Goal: Task Accomplishment & Management: Complete application form

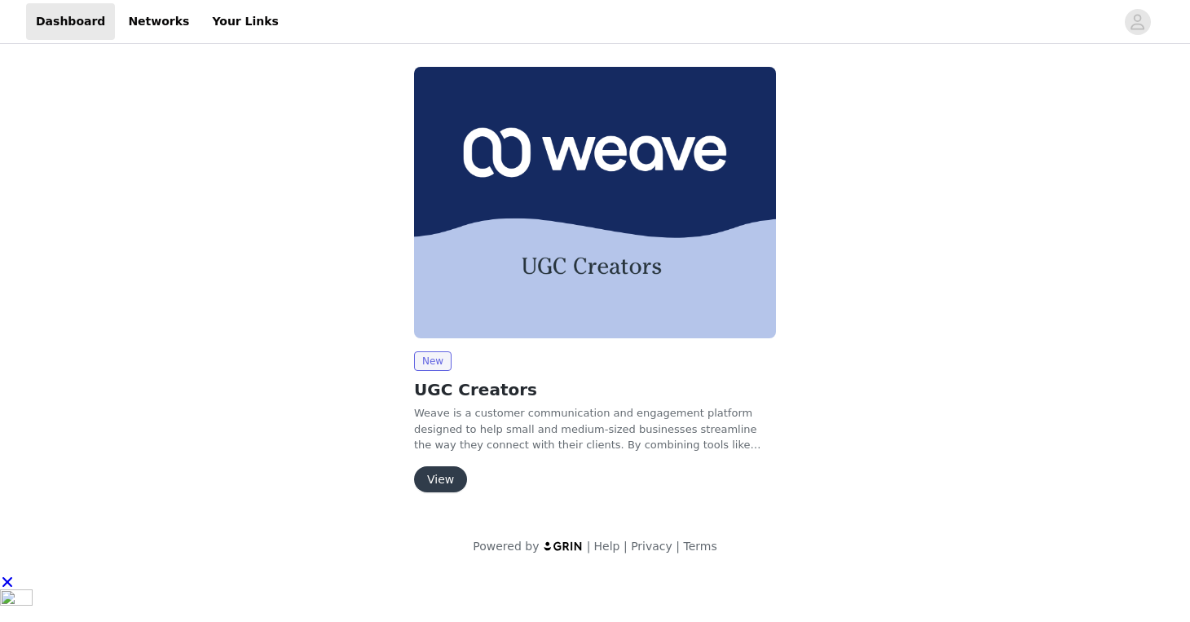
click at [450, 486] on button "View" at bounding box center [440, 479] width 53 height 26
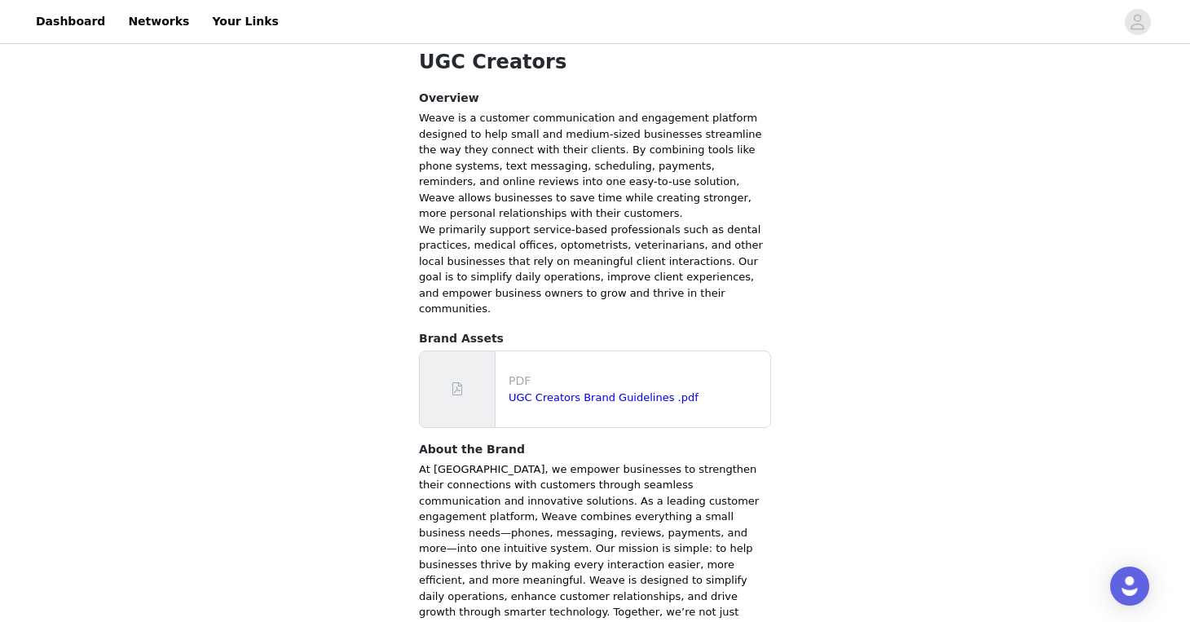
scroll to position [319, 0]
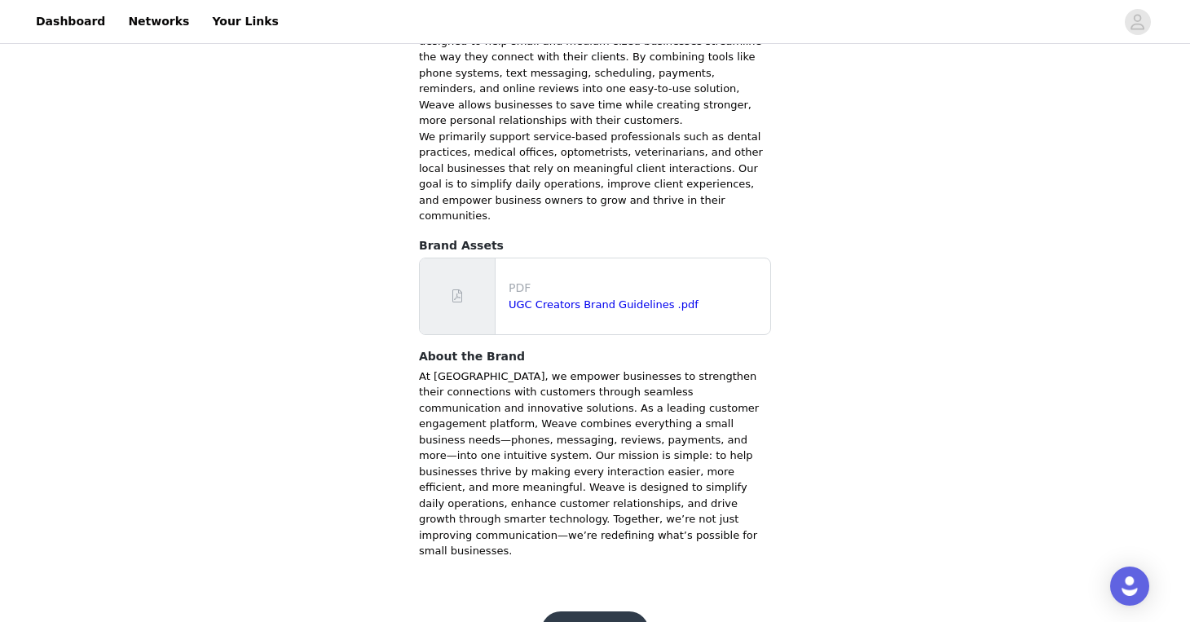
click at [579, 611] on button "Get Started" at bounding box center [595, 630] width 108 height 39
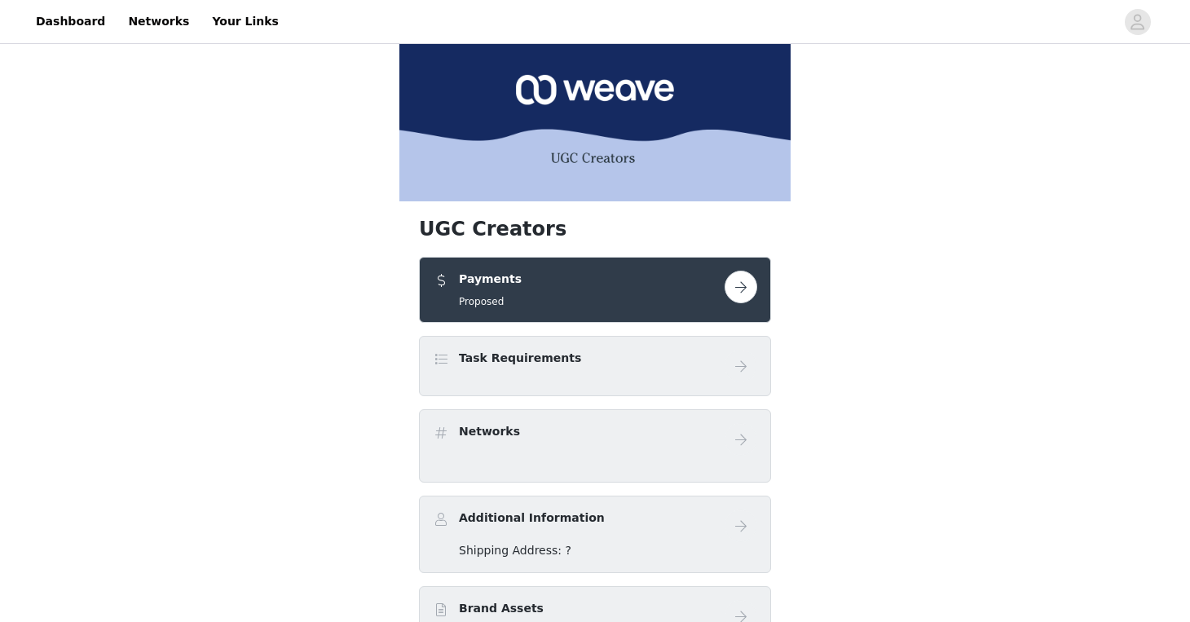
scroll to position [13, 0]
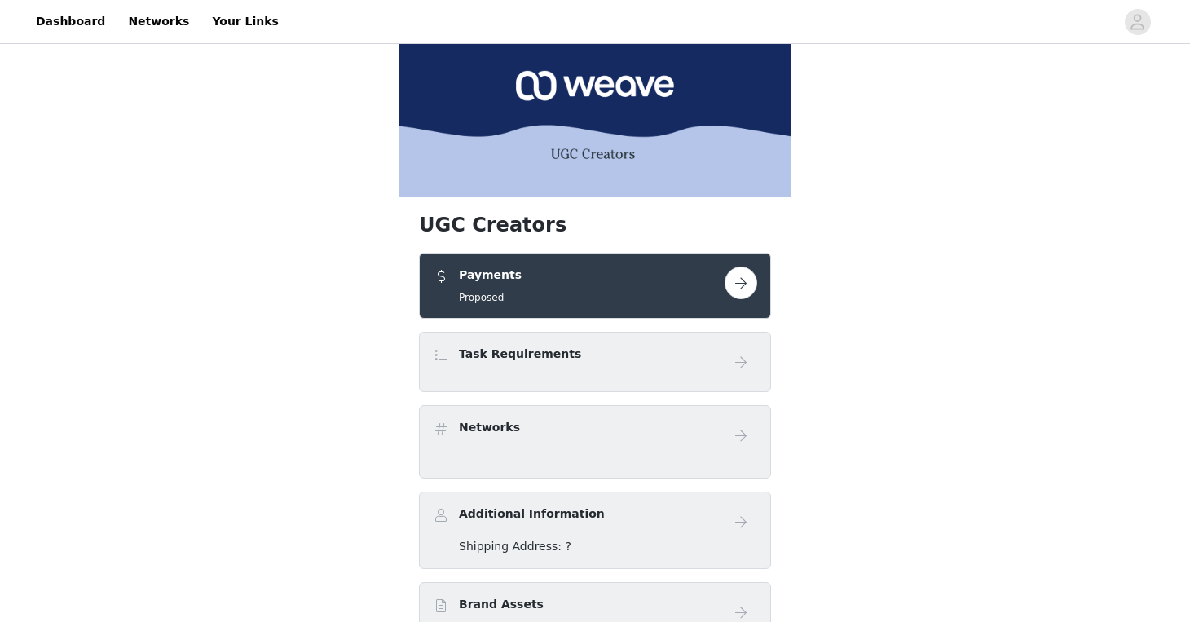
click at [734, 291] on button "button" at bounding box center [741, 283] width 33 height 33
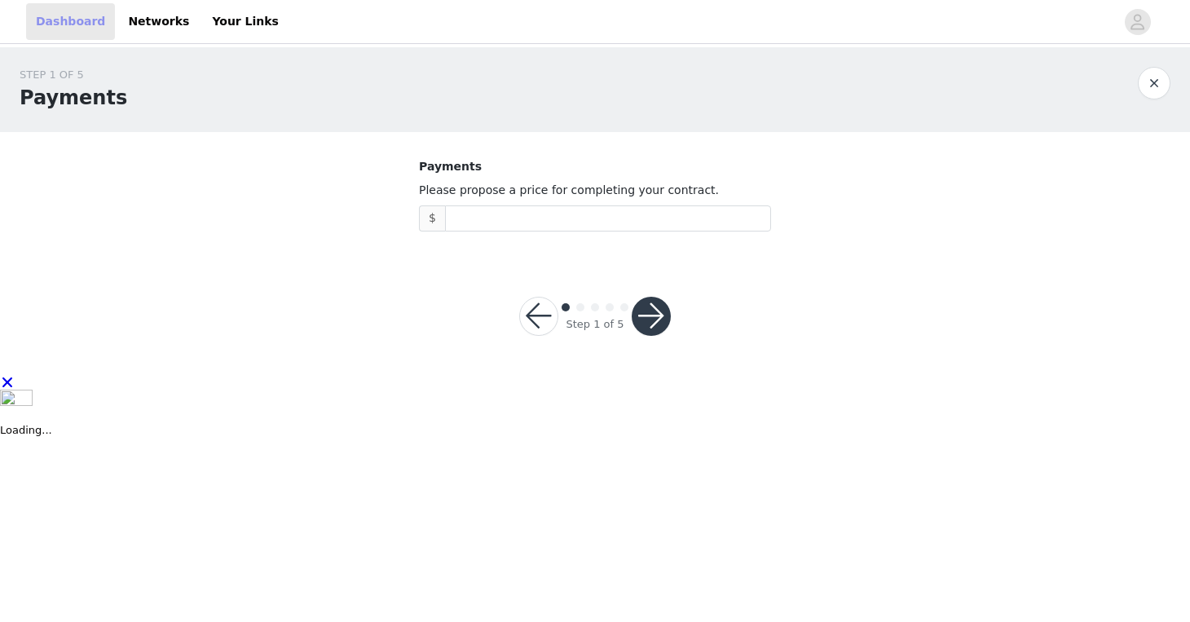
click at [86, 21] on link "Dashboard" at bounding box center [70, 21] width 89 height 37
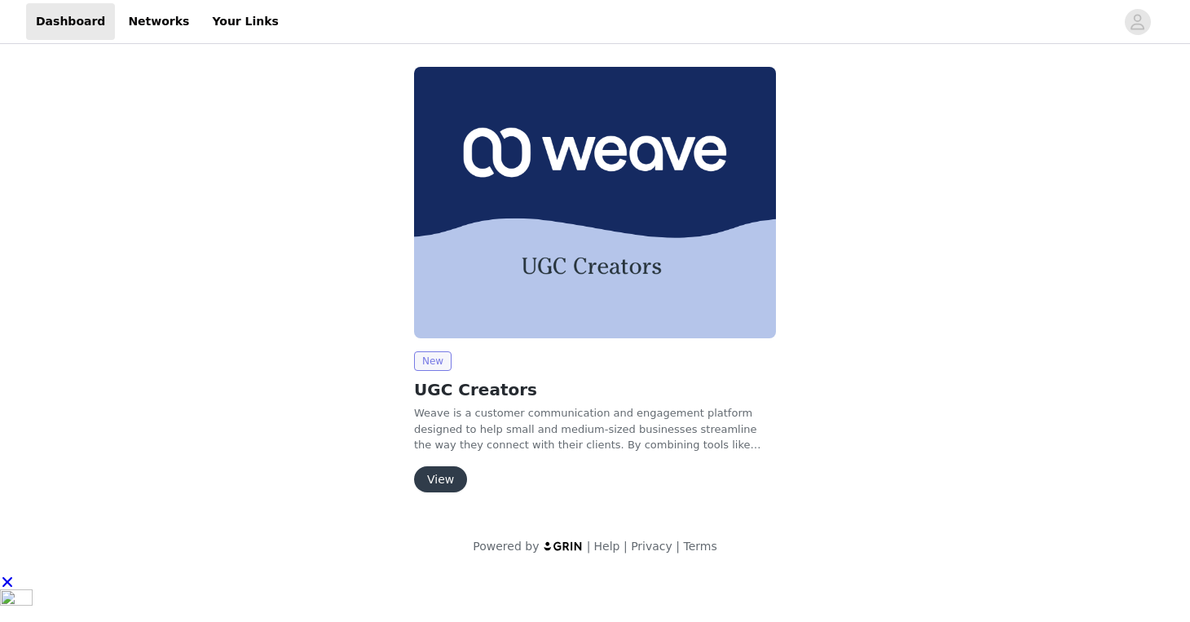
click at [430, 356] on span "New" at bounding box center [432, 361] width 37 height 20
click at [1147, 23] on span "button" at bounding box center [1138, 22] width 26 height 26
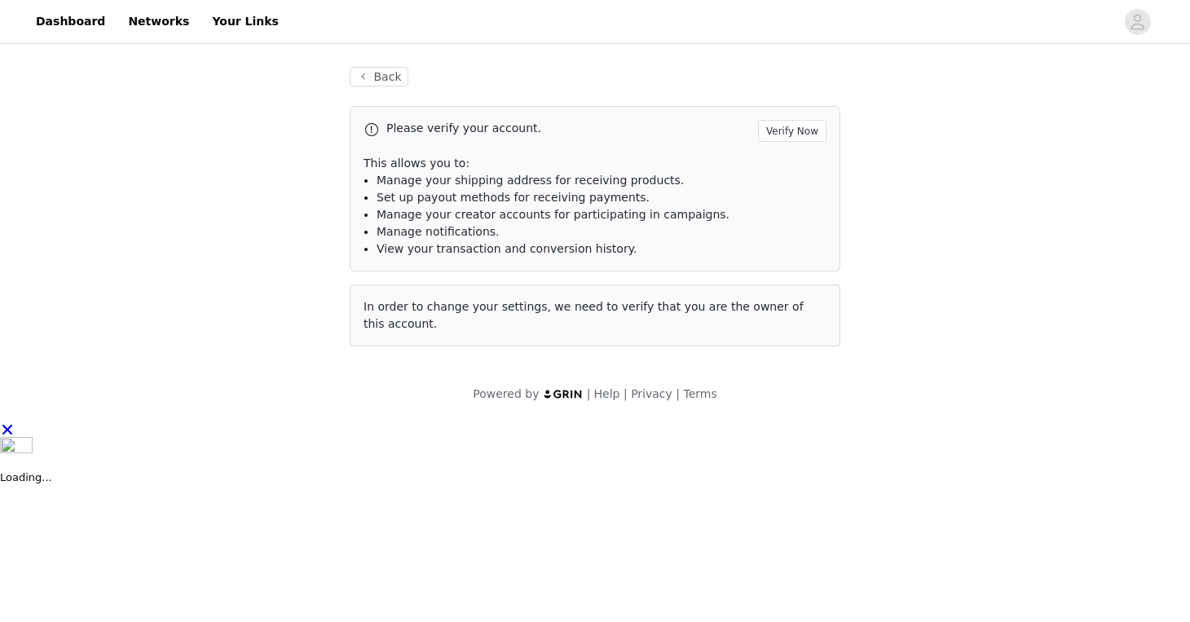
click at [797, 143] on div "Please verify your account. Verify Now This allows you to: Manage your shipping…" at bounding box center [595, 188] width 491 height 165
click at [794, 137] on button "Verify Now" at bounding box center [792, 131] width 68 height 22
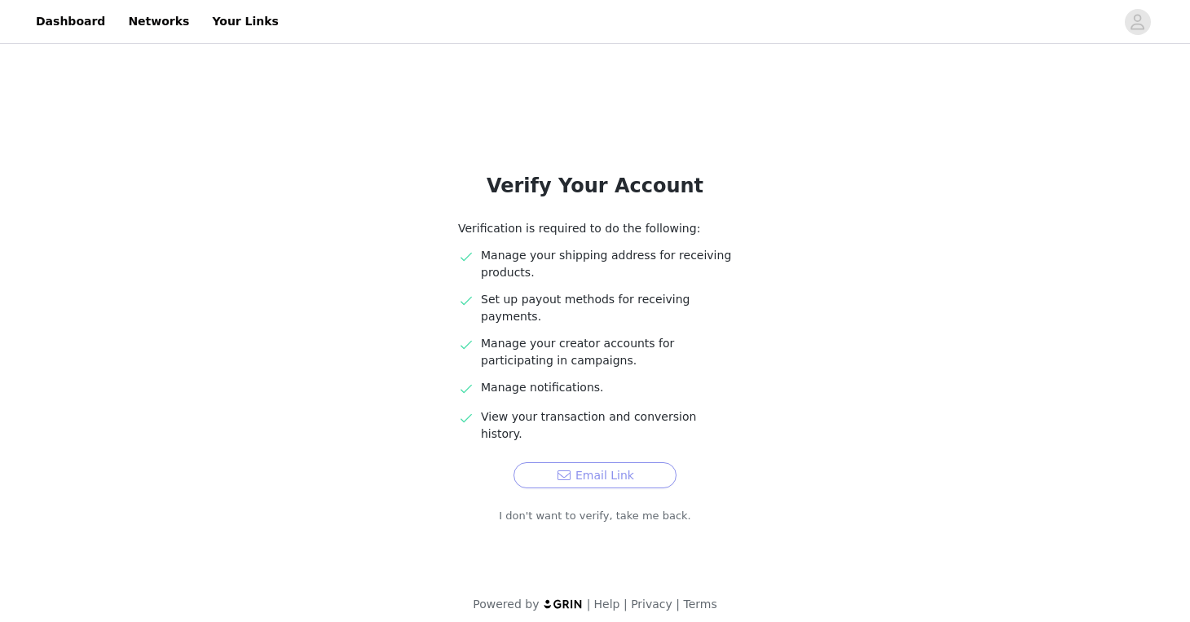
click at [602, 462] on button "Email Link" at bounding box center [594, 475] width 163 height 26
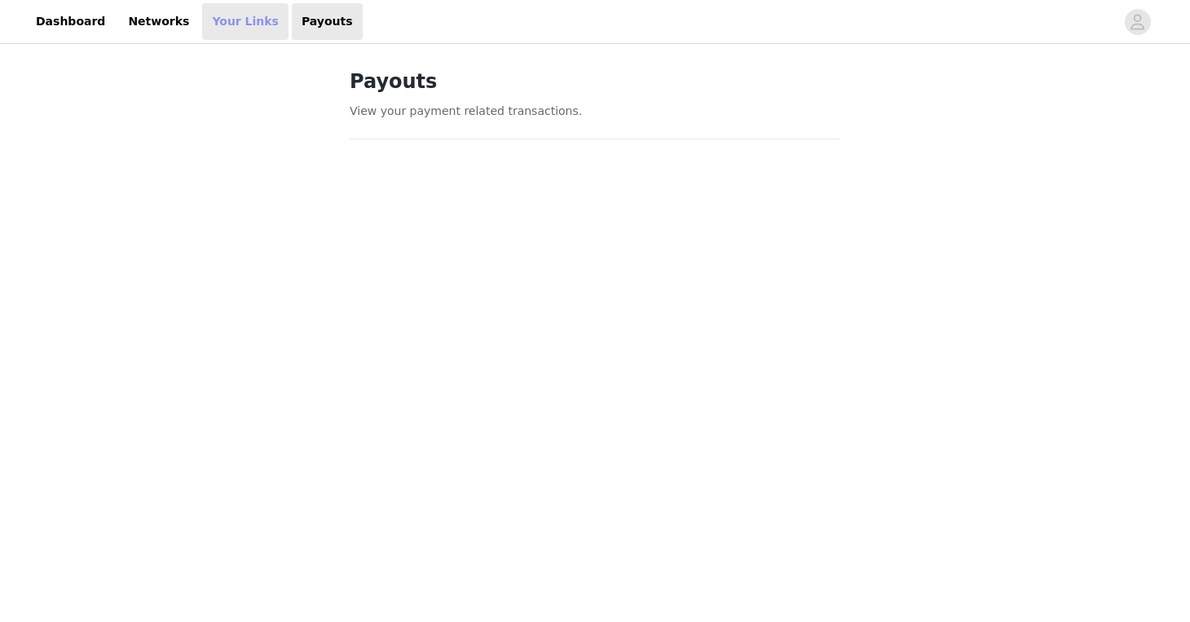
click at [224, 20] on link "Your Links" at bounding box center [245, 21] width 86 height 37
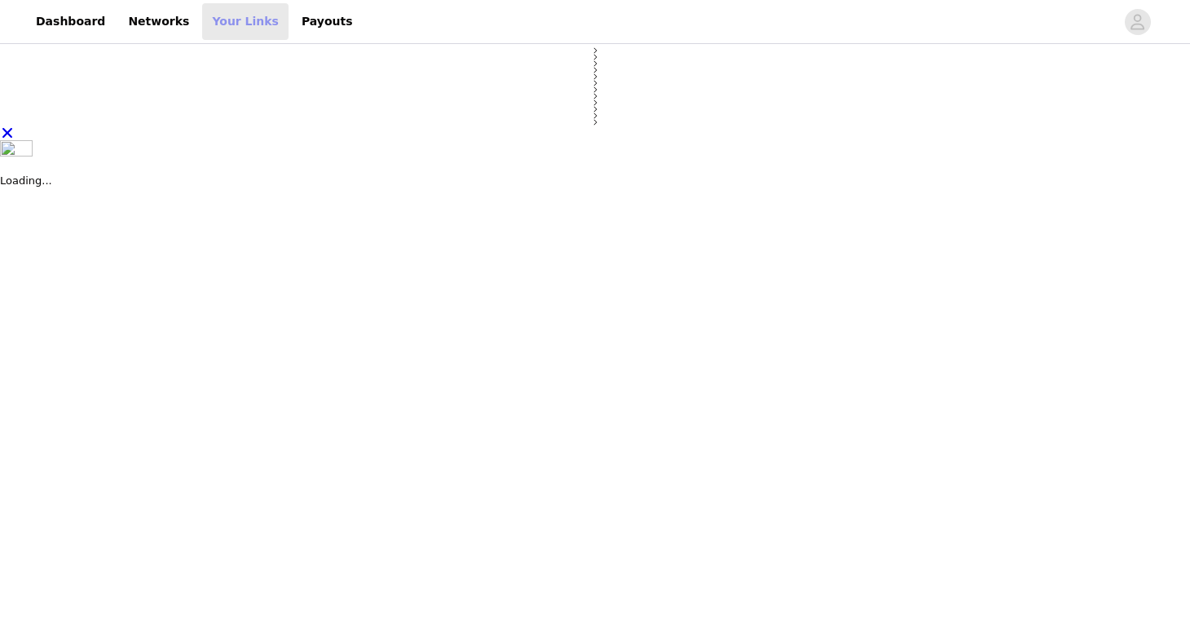
select select "12"
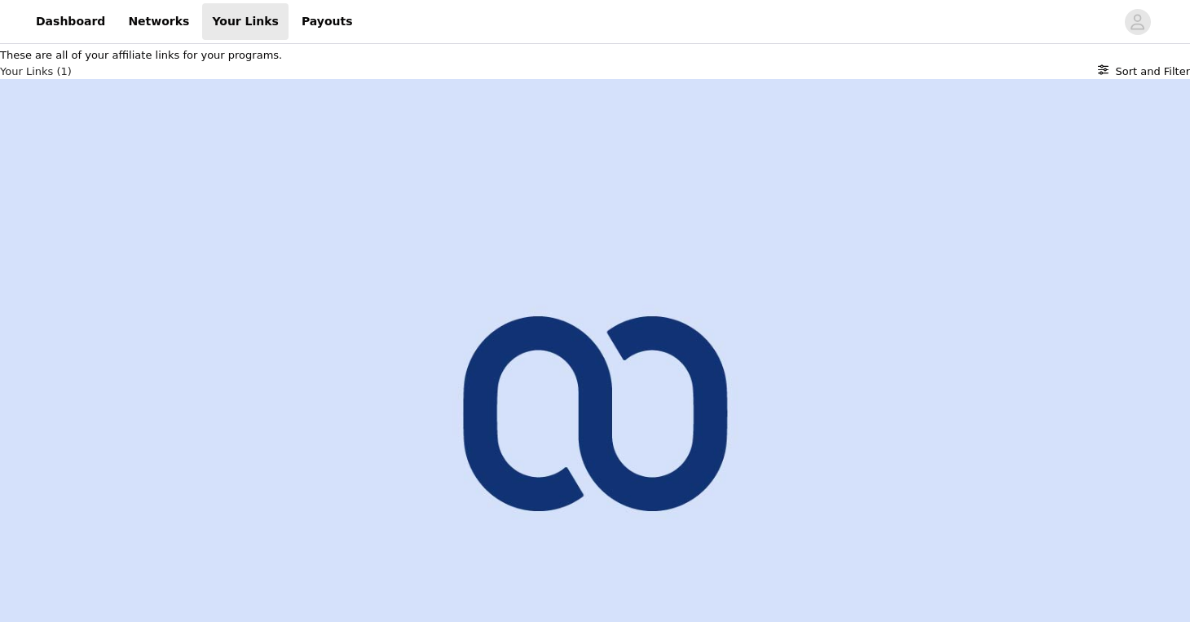
click at [409, 207] on div "Demo | Weave Active Ongoing https://glnk.io/km9r7/ads" at bounding box center [595, 456] width 1190 height 755
click at [173, 201] on img at bounding box center [595, 413] width 1190 height 669
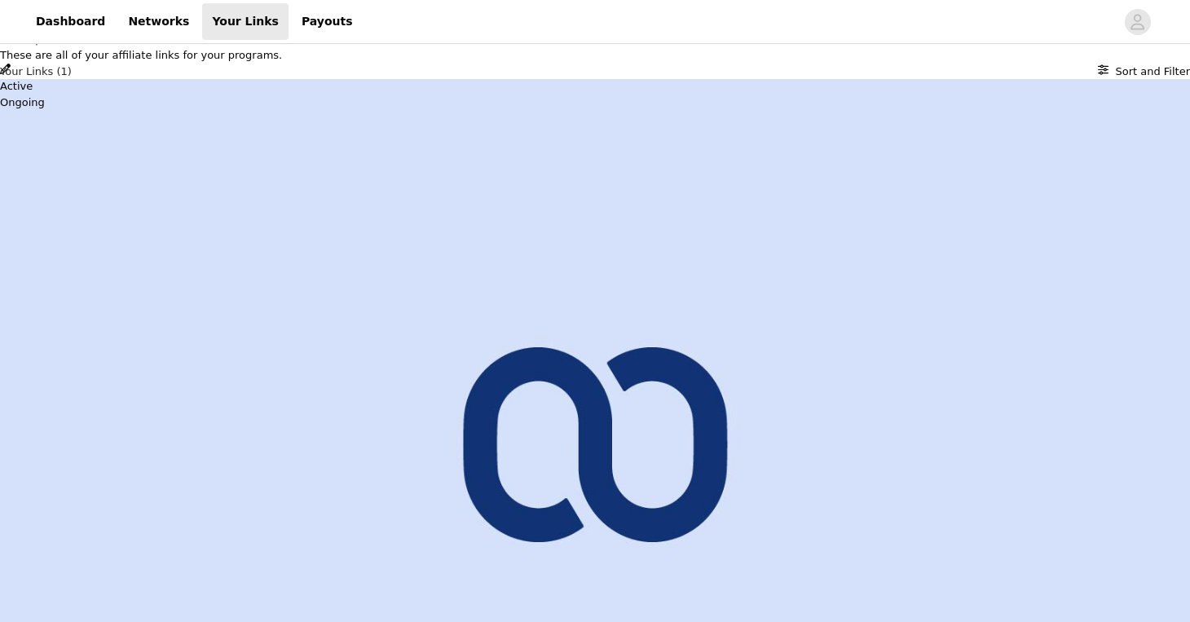
click at [11, 14] on icon "Close" at bounding box center [5, 8] width 11 height 11
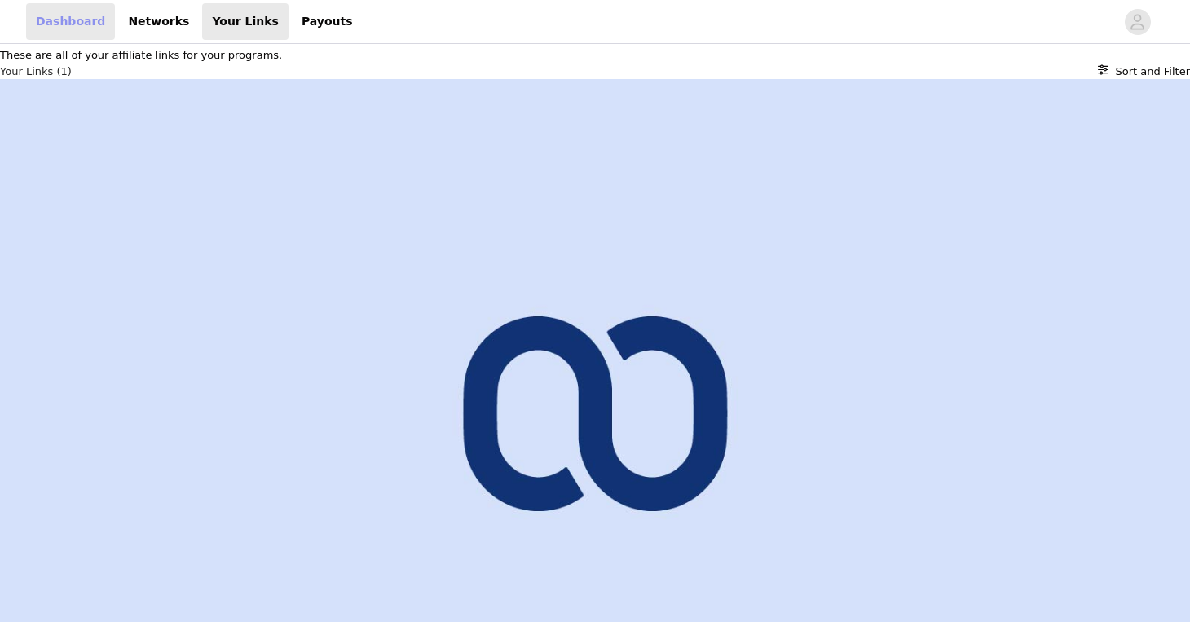
click at [76, 23] on link "Dashboard" at bounding box center [70, 21] width 89 height 37
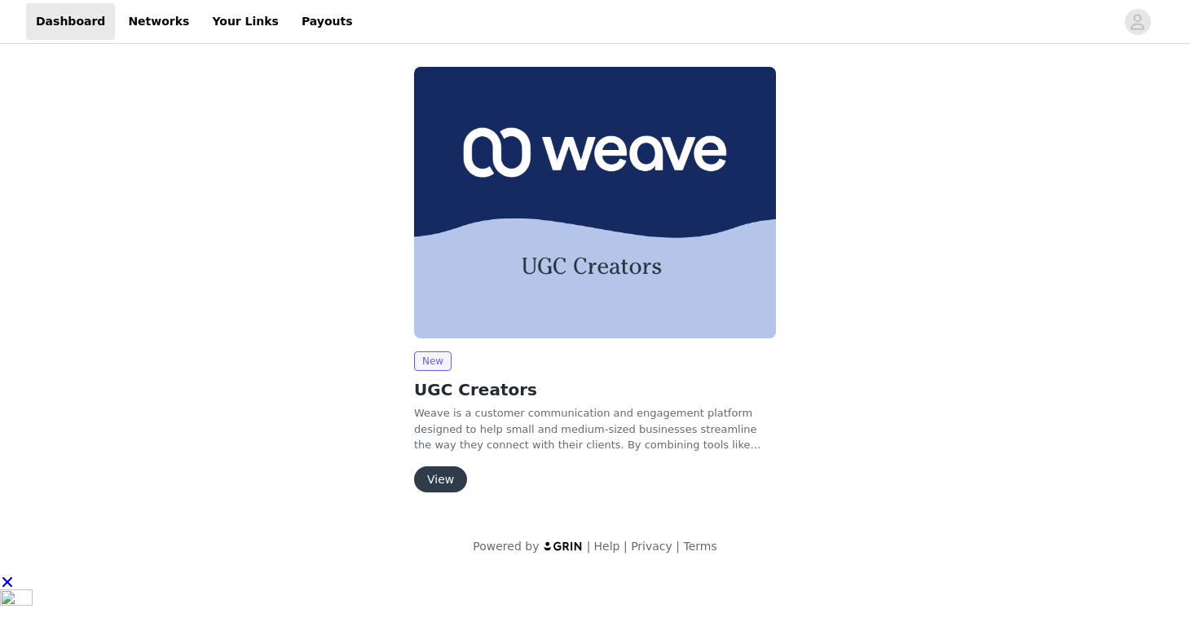
click at [455, 482] on button "View" at bounding box center [440, 479] width 53 height 26
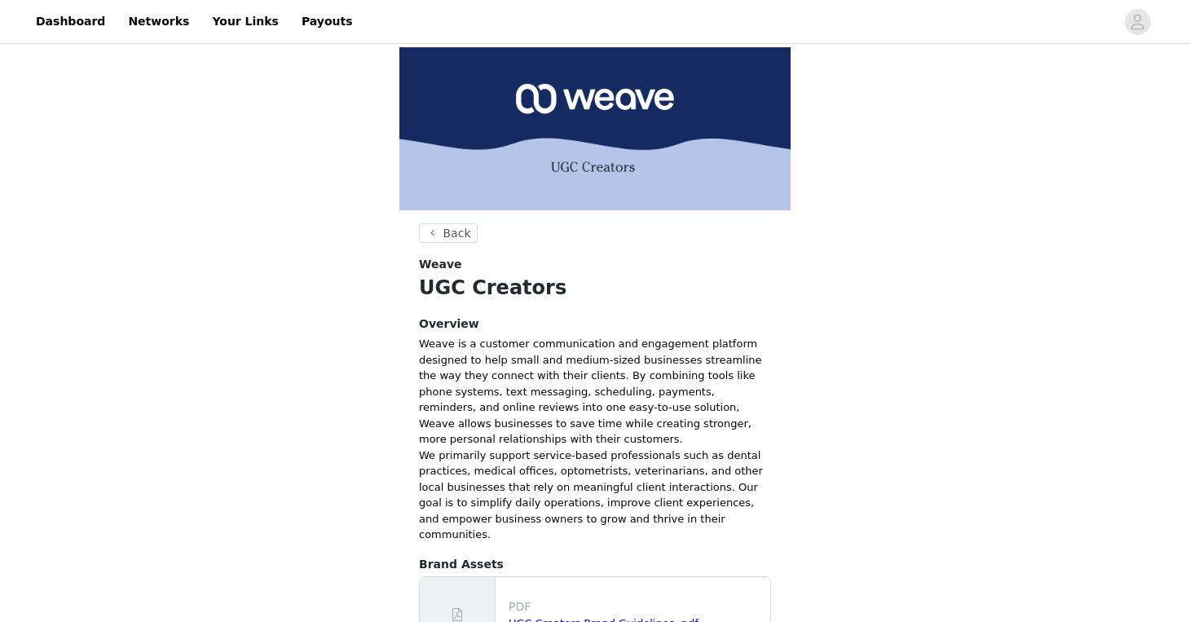
scroll to position [319, 0]
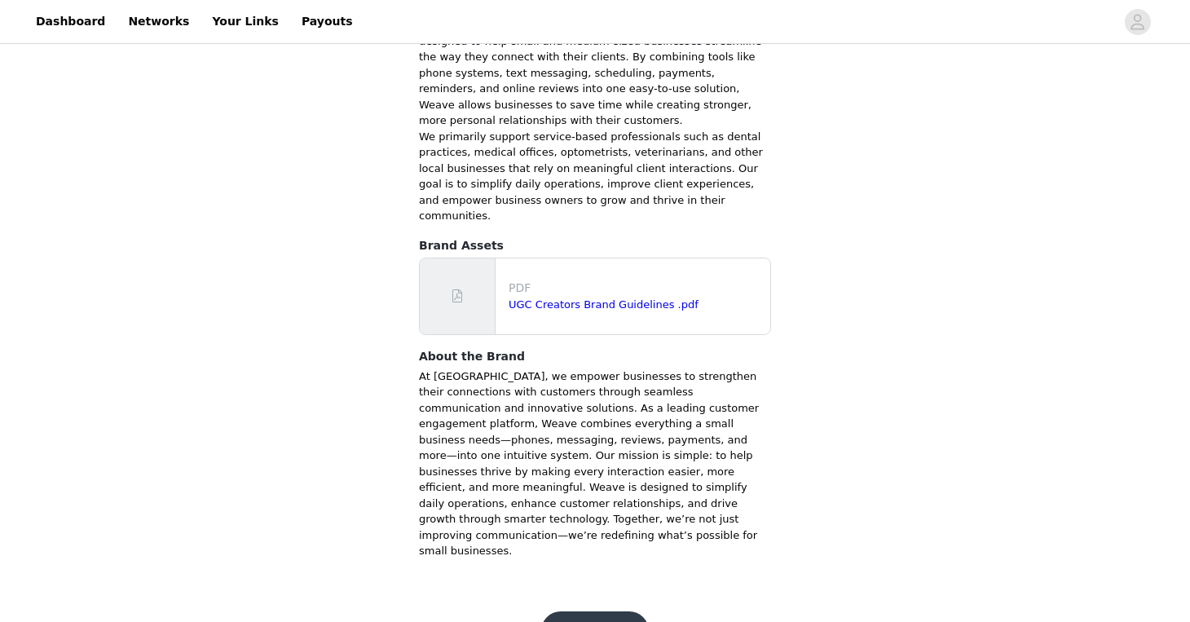
click at [607, 611] on button "Get Started" at bounding box center [595, 630] width 108 height 39
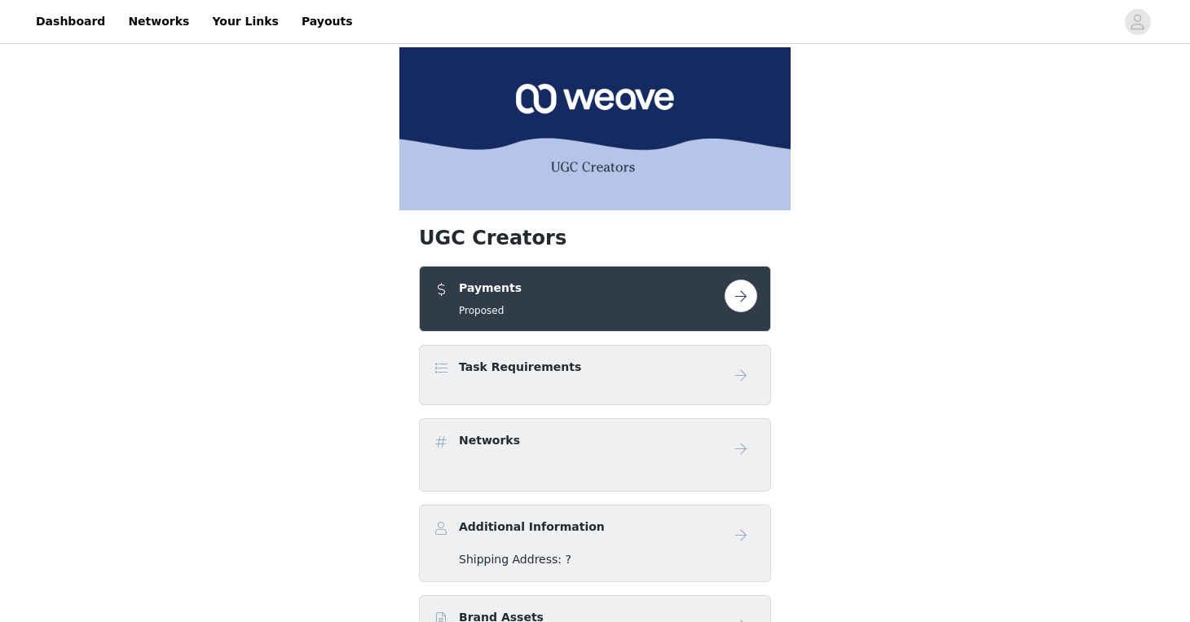
click at [743, 288] on button "button" at bounding box center [741, 296] width 33 height 33
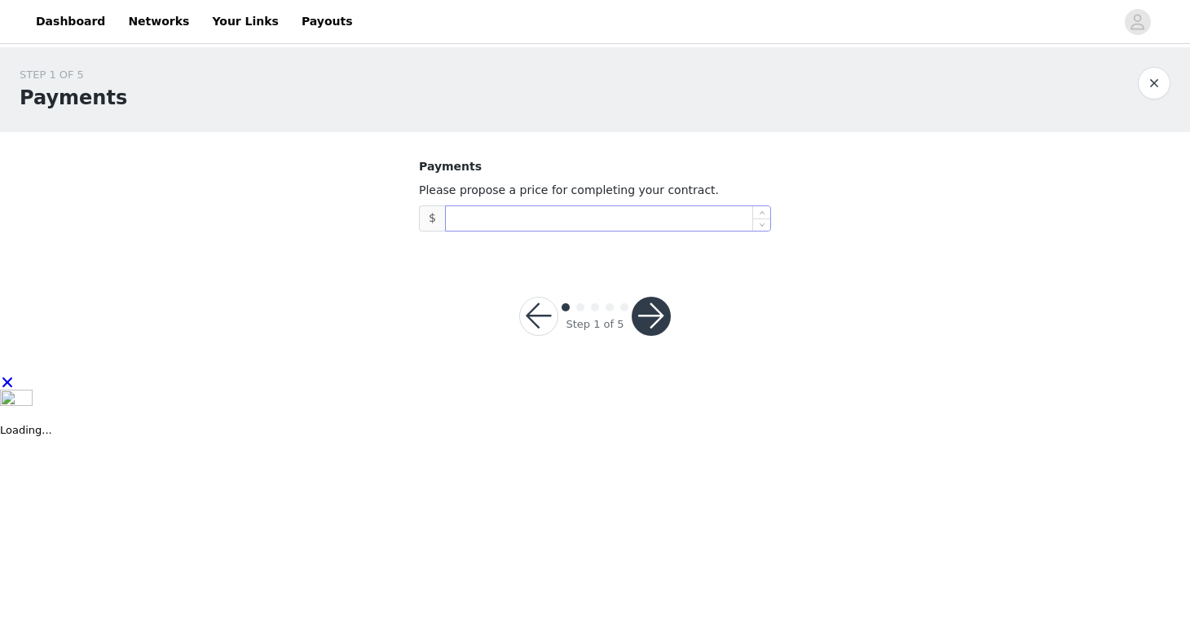
click at [566, 214] on input at bounding box center [608, 218] width 324 height 24
type input "600"
click at [645, 309] on button "button" at bounding box center [651, 316] width 39 height 39
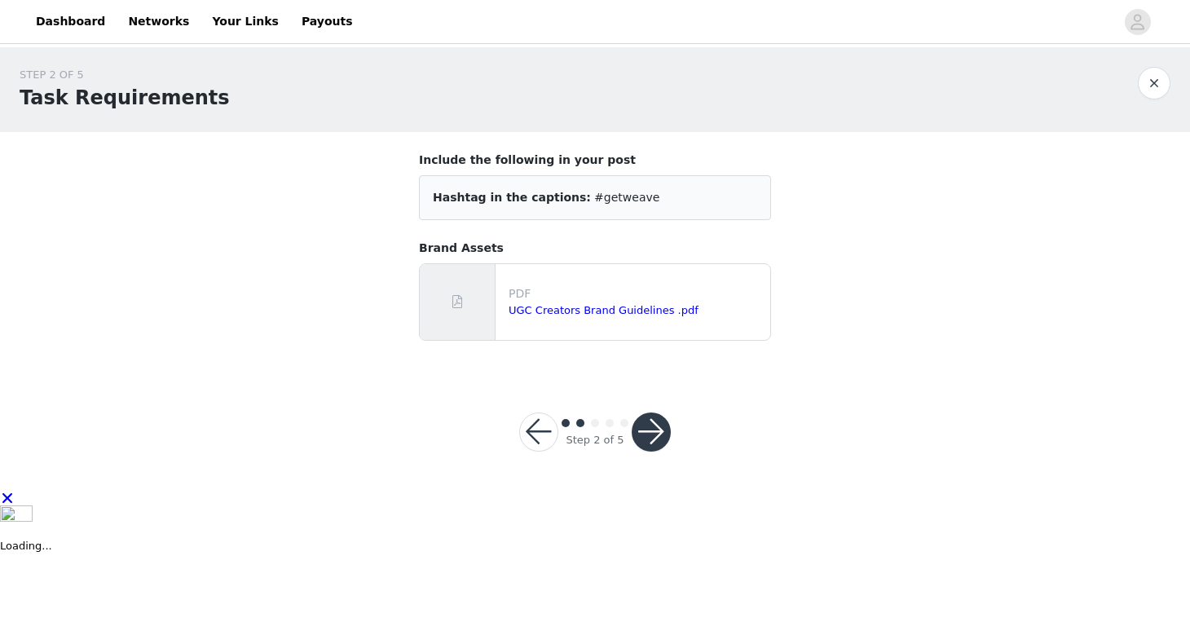
click at [653, 430] on button "button" at bounding box center [651, 431] width 39 height 39
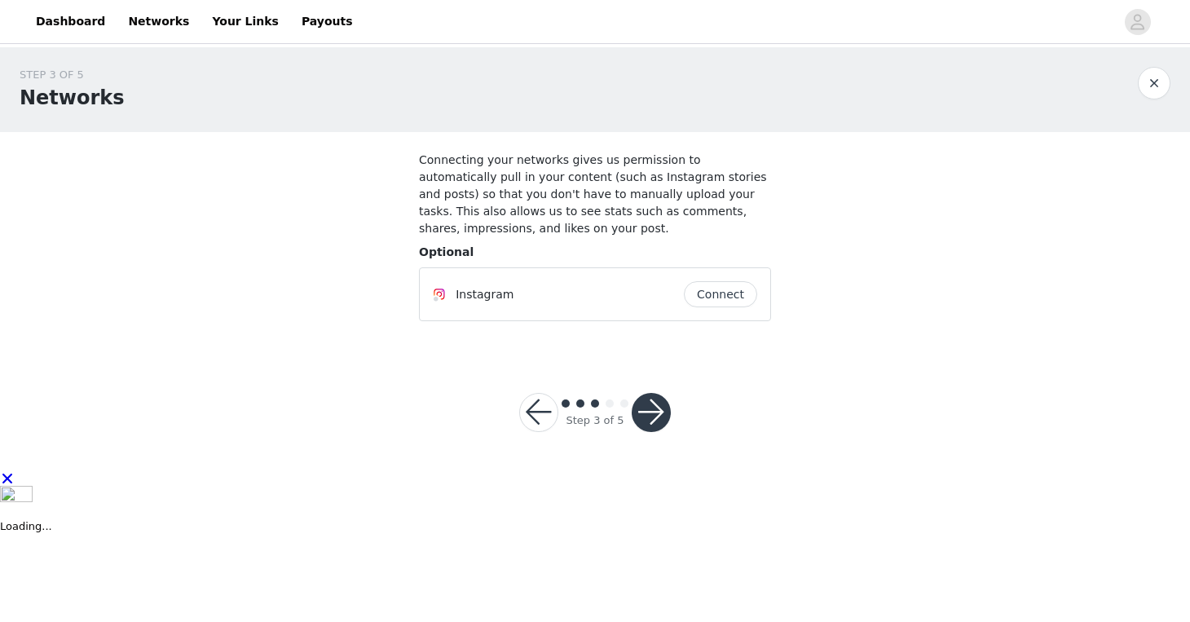
click at [655, 412] on button "button" at bounding box center [651, 412] width 39 height 39
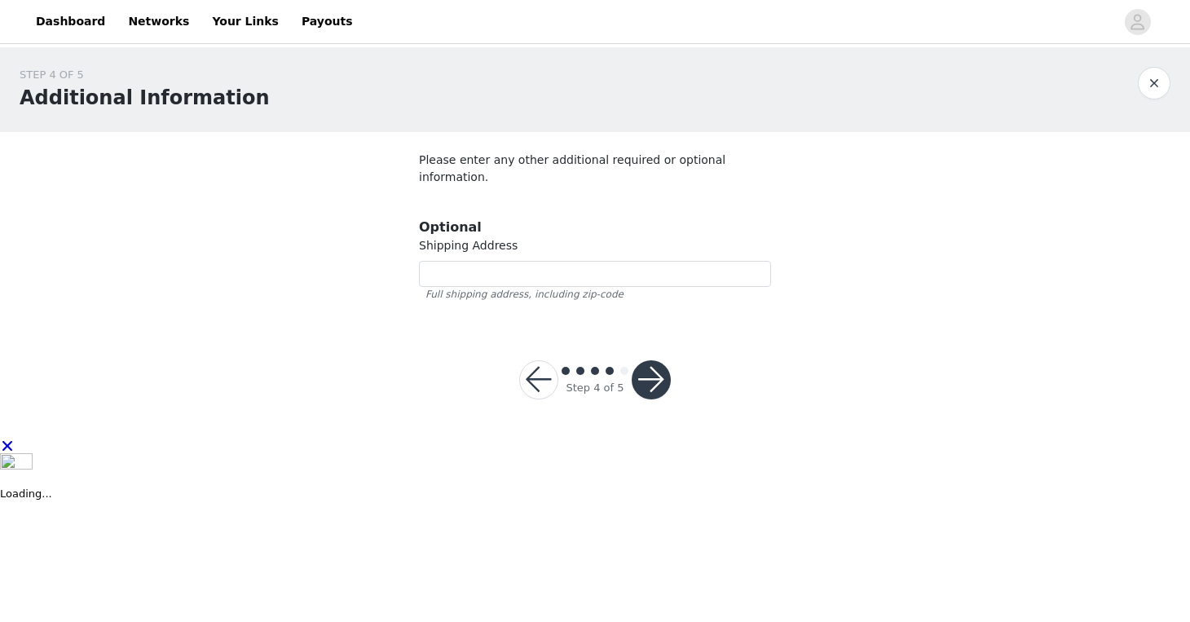
click at [653, 366] on button "button" at bounding box center [651, 379] width 39 height 39
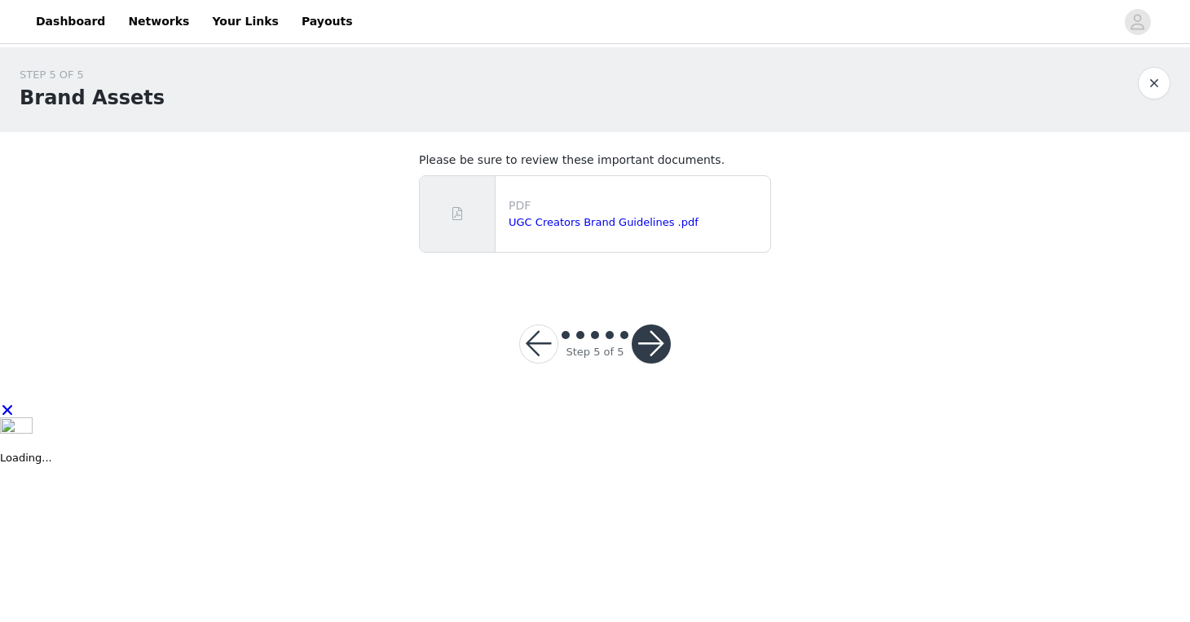
click at [650, 344] on button "button" at bounding box center [651, 343] width 39 height 39
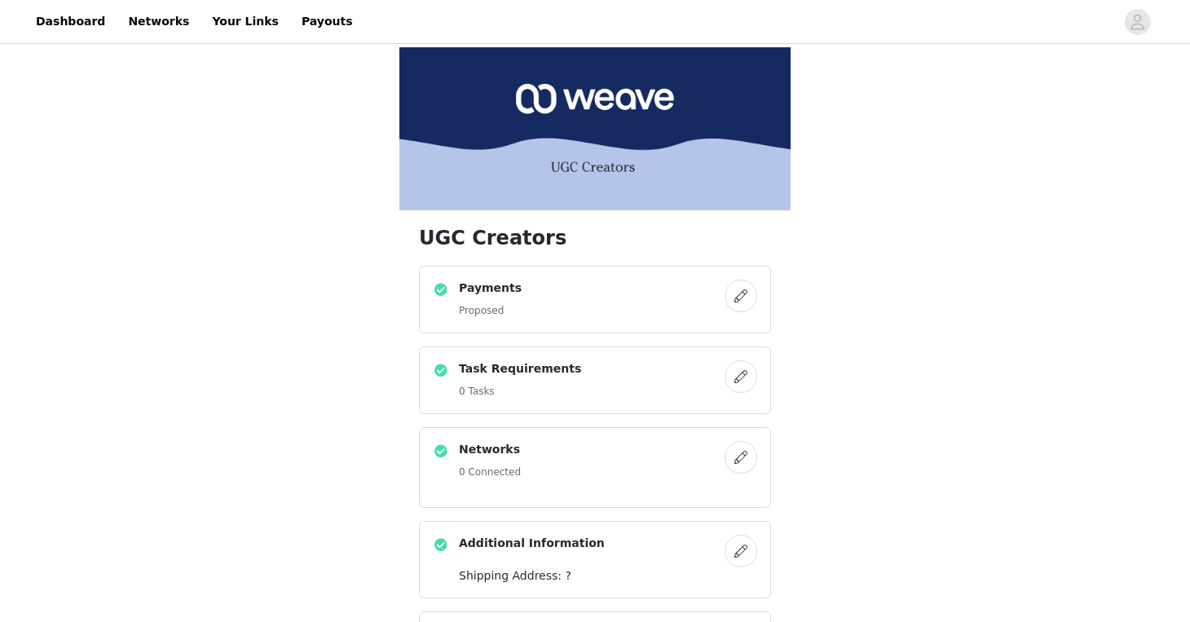
scroll to position [195, 0]
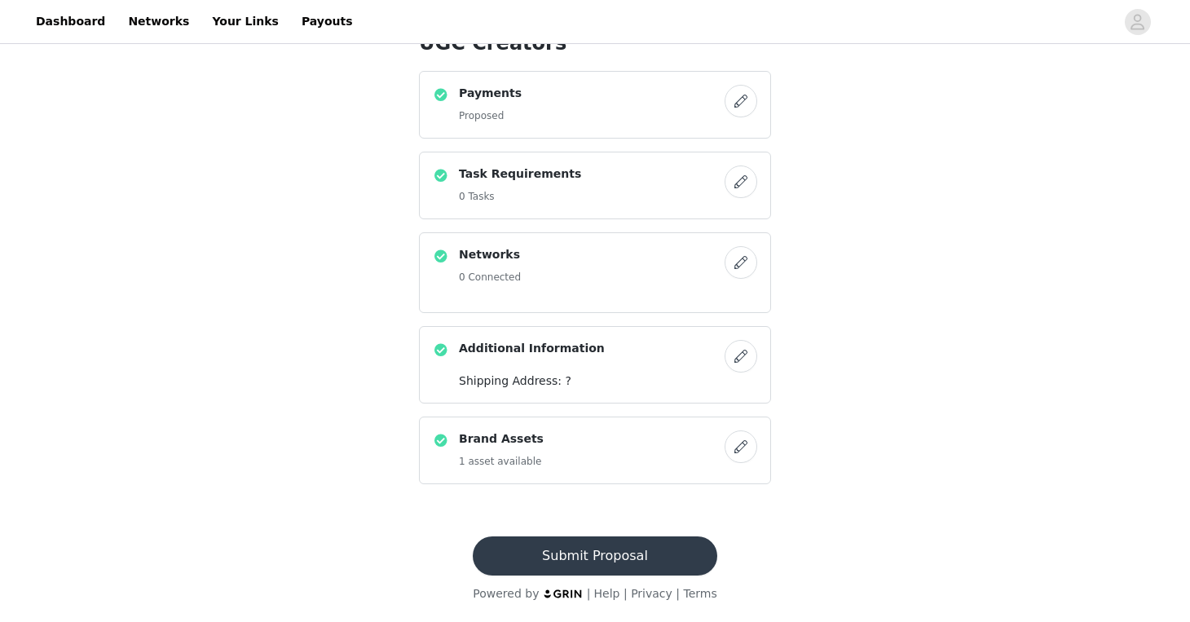
click at [609, 554] on button "Submit Proposal" at bounding box center [595, 555] width 244 height 39
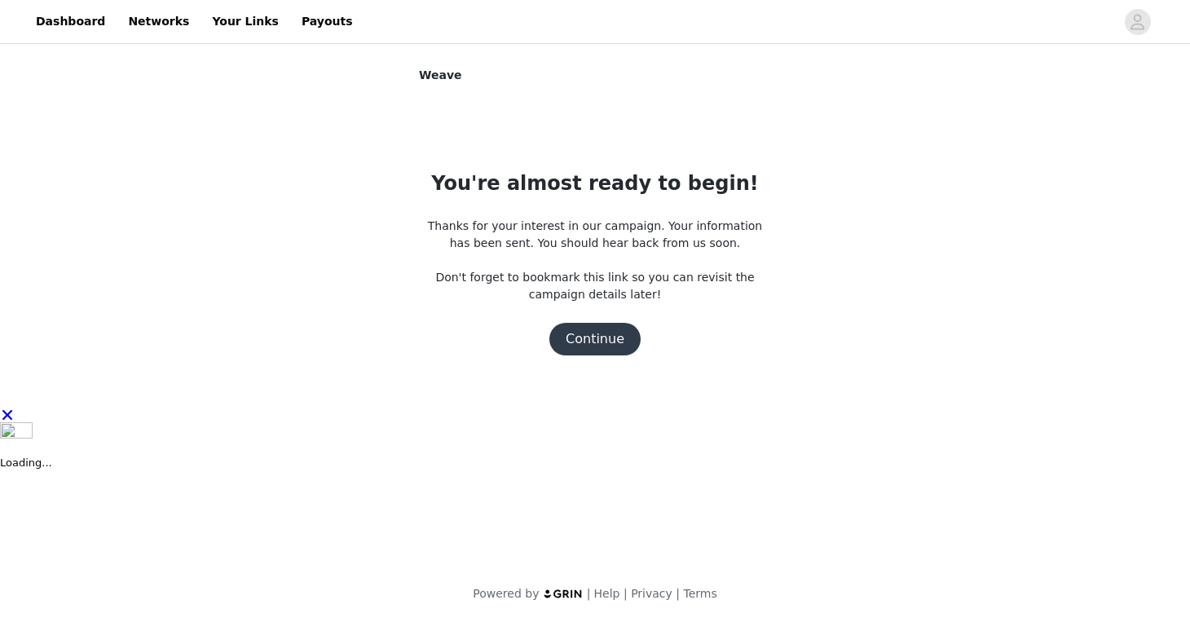
click at [601, 342] on button "Continue" at bounding box center [594, 339] width 91 height 33
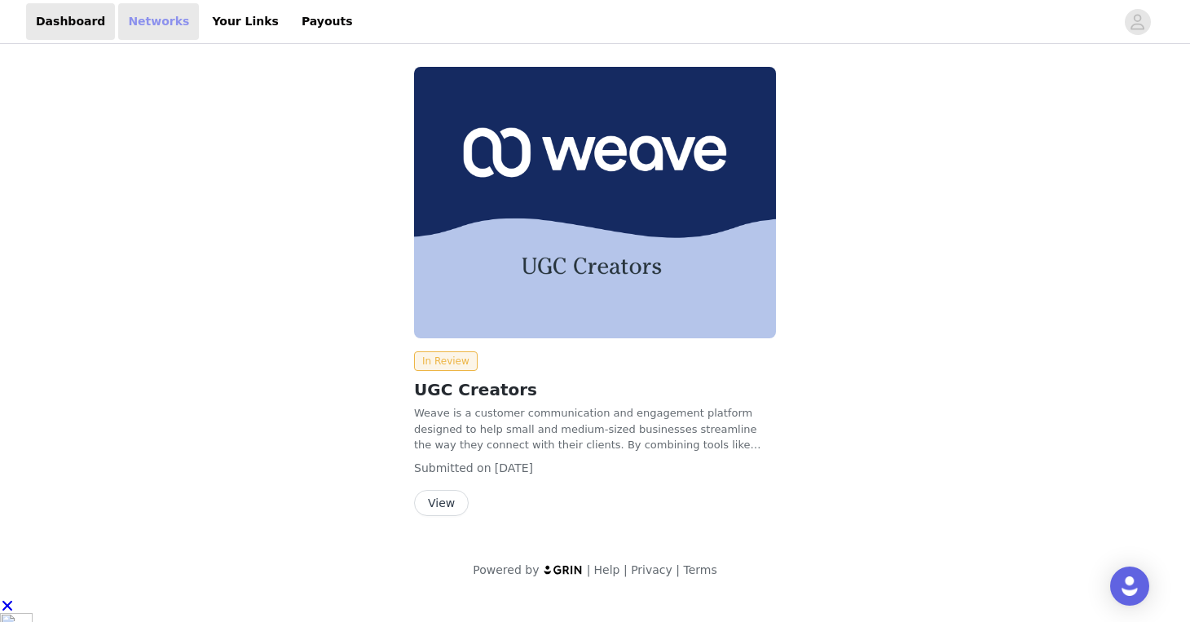
click at [144, 22] on link "Networks" at bounding box center [158, 21] width 81 height 37
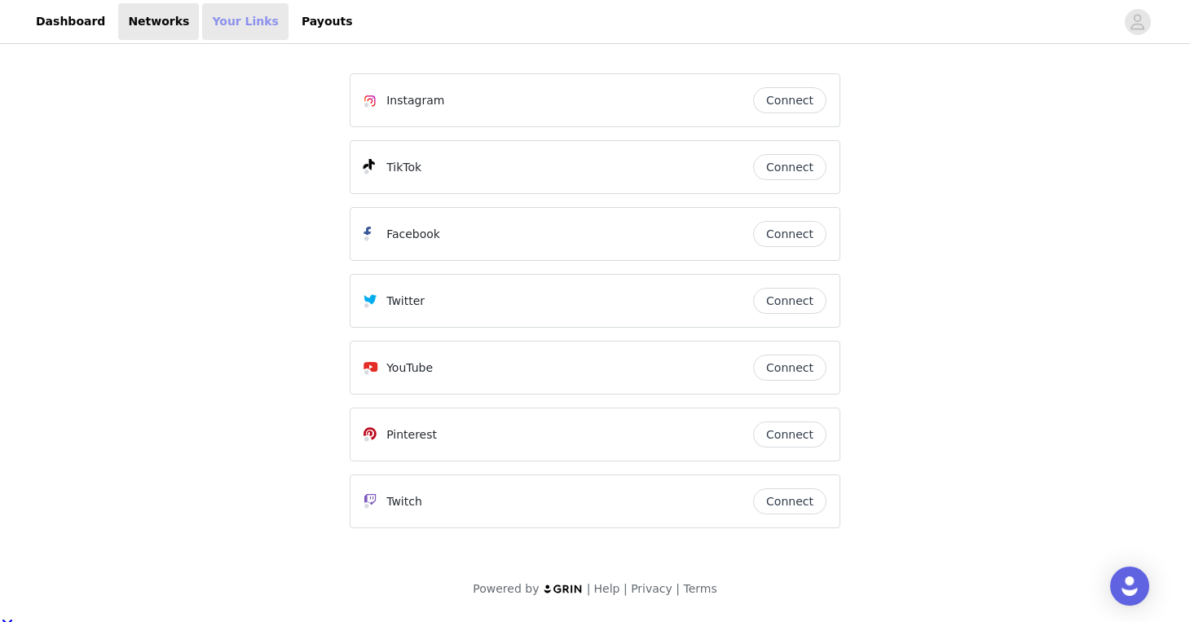
click at [210, 24] on link "Your Links" at bounding box center [245, 21] width 86 height 37
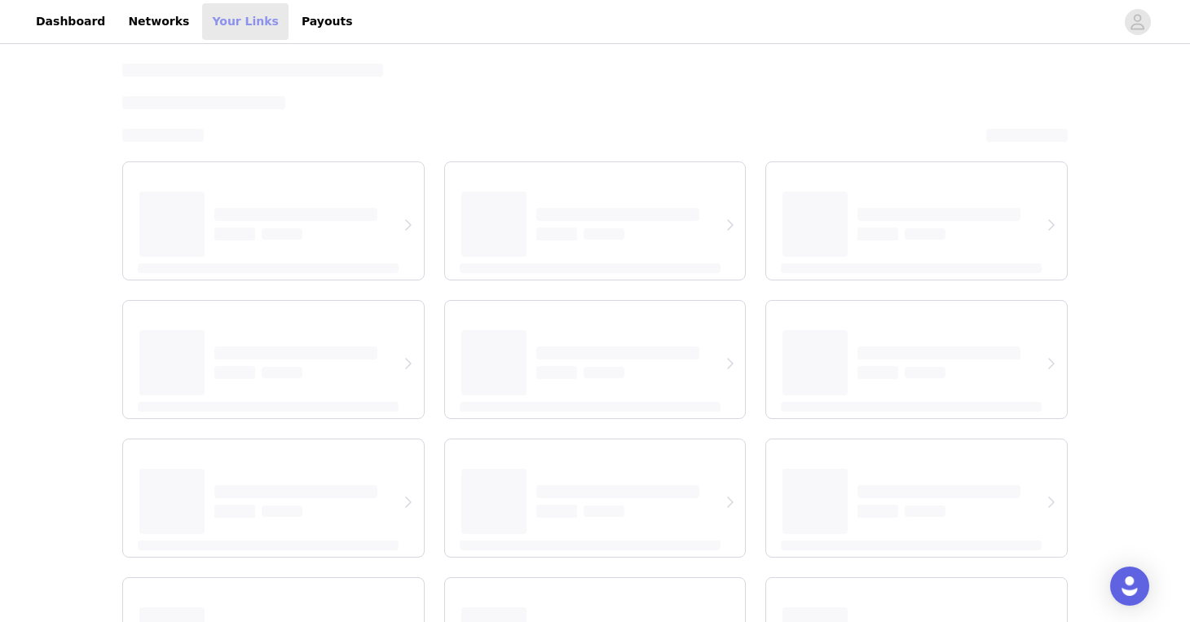
select select "12"
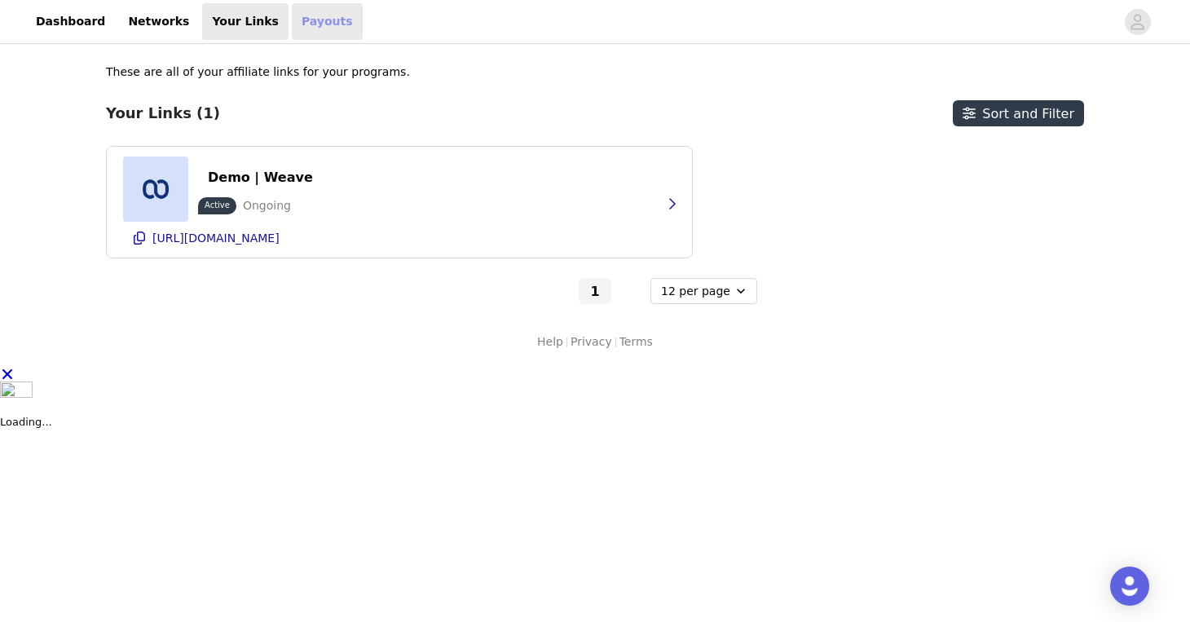
click at [292, 19] on link "Payouts" at bounding box center [327, 21] width 71 height 37
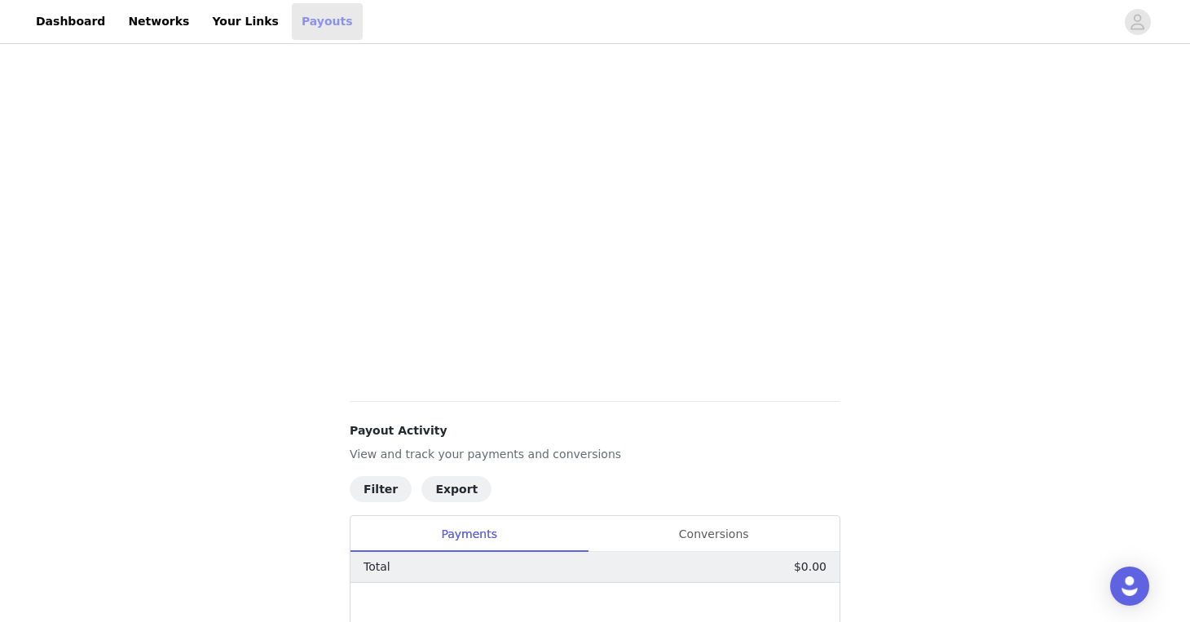
scroll to position [575, 0]
